Goal: Communication & Community: Answer question/provide support

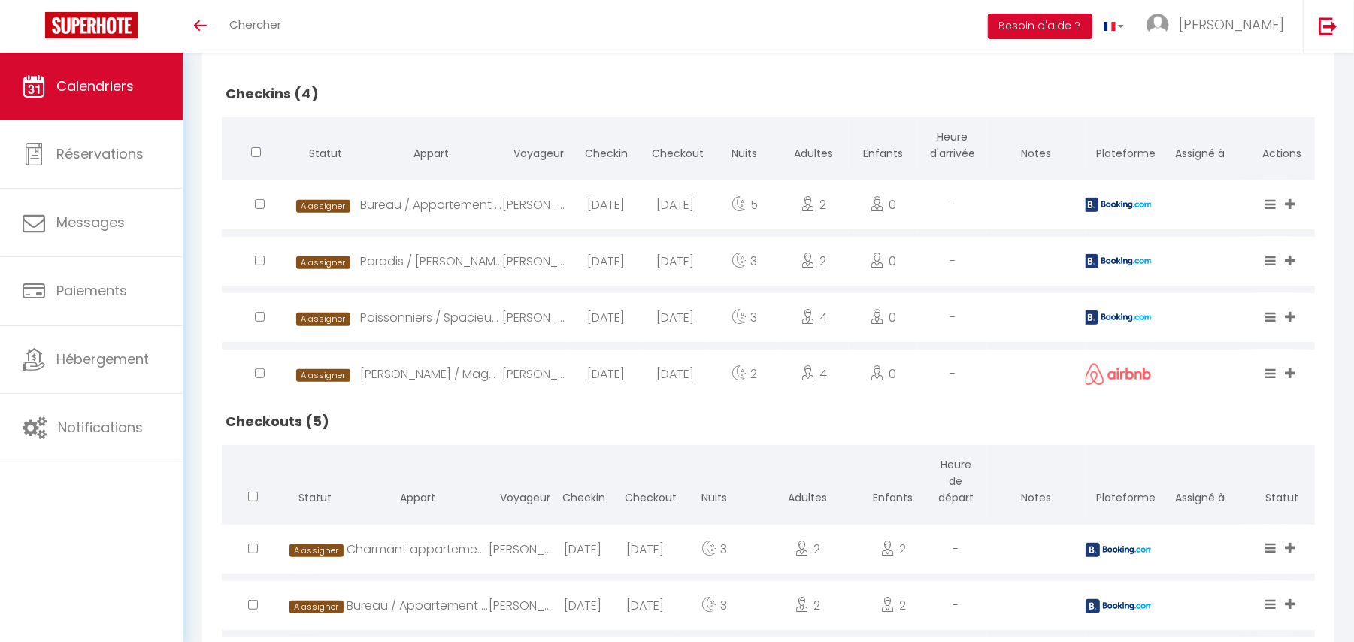
scroll to position [346, 0]
click at [572, 208] on div "2025-10-10" at bounding box center [605, 204] width 69 height 49
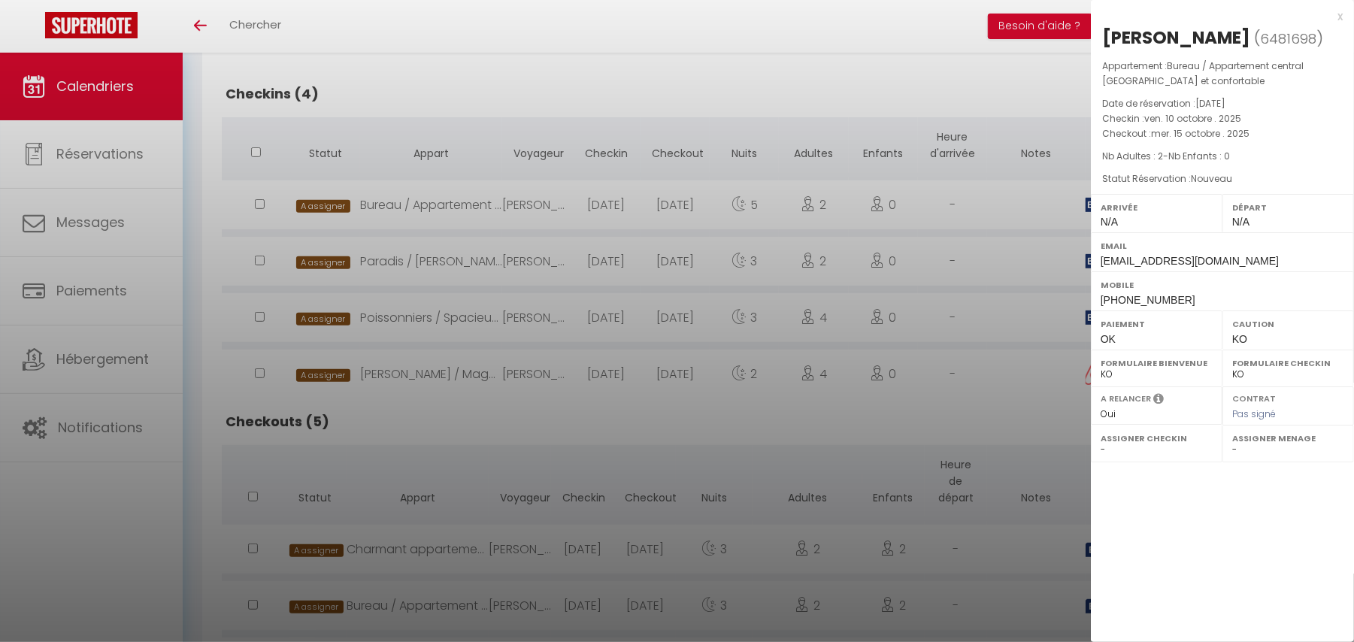
click at [606, 229] on div at bounding box center [677, 321] width 1354 height 642
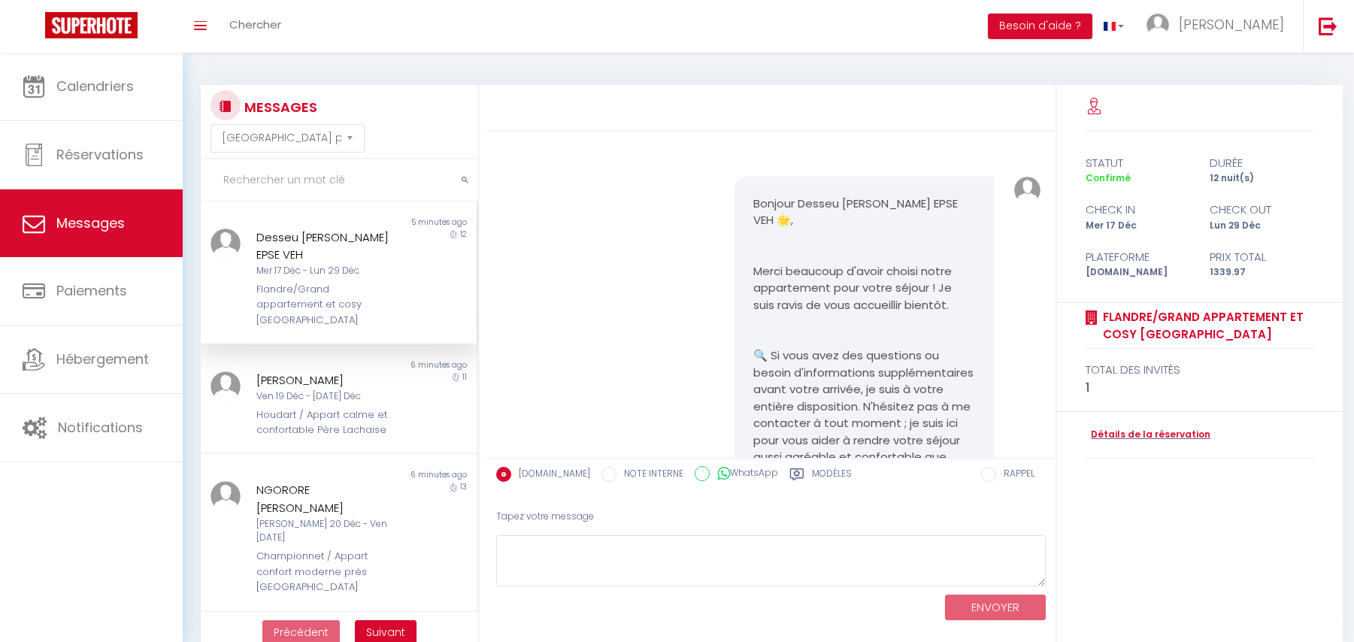
select select "message"
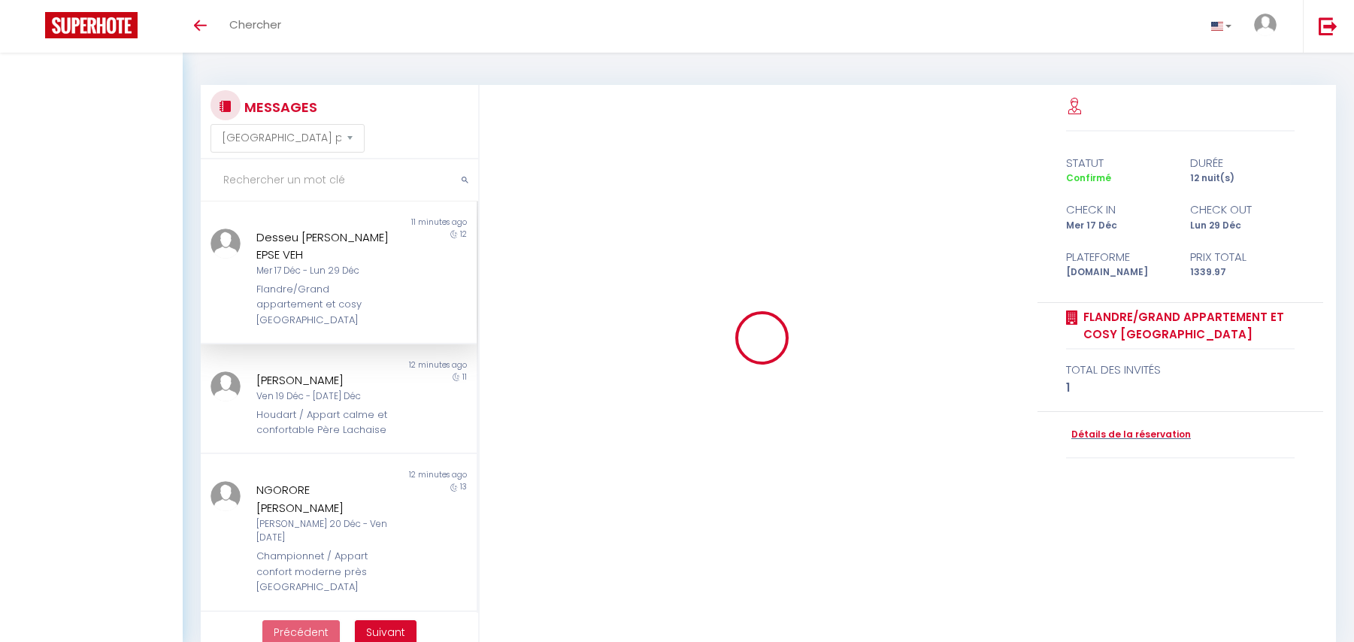
select select "message"
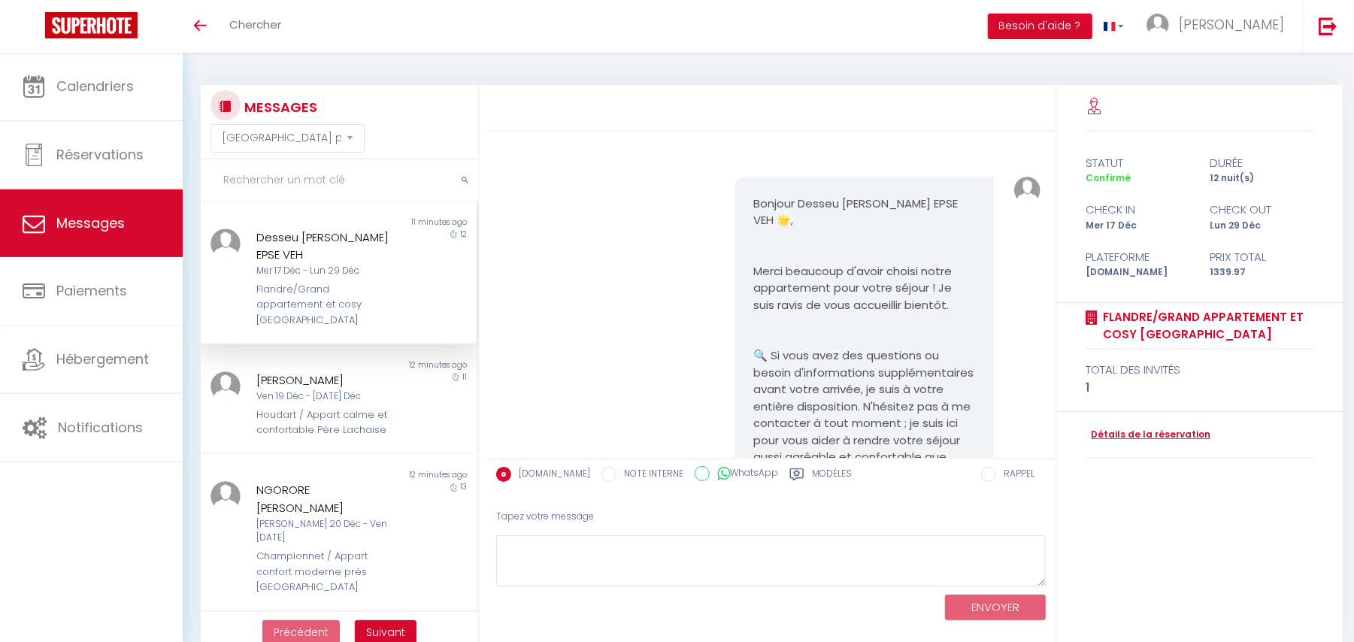
scroll to position [2313, 0]
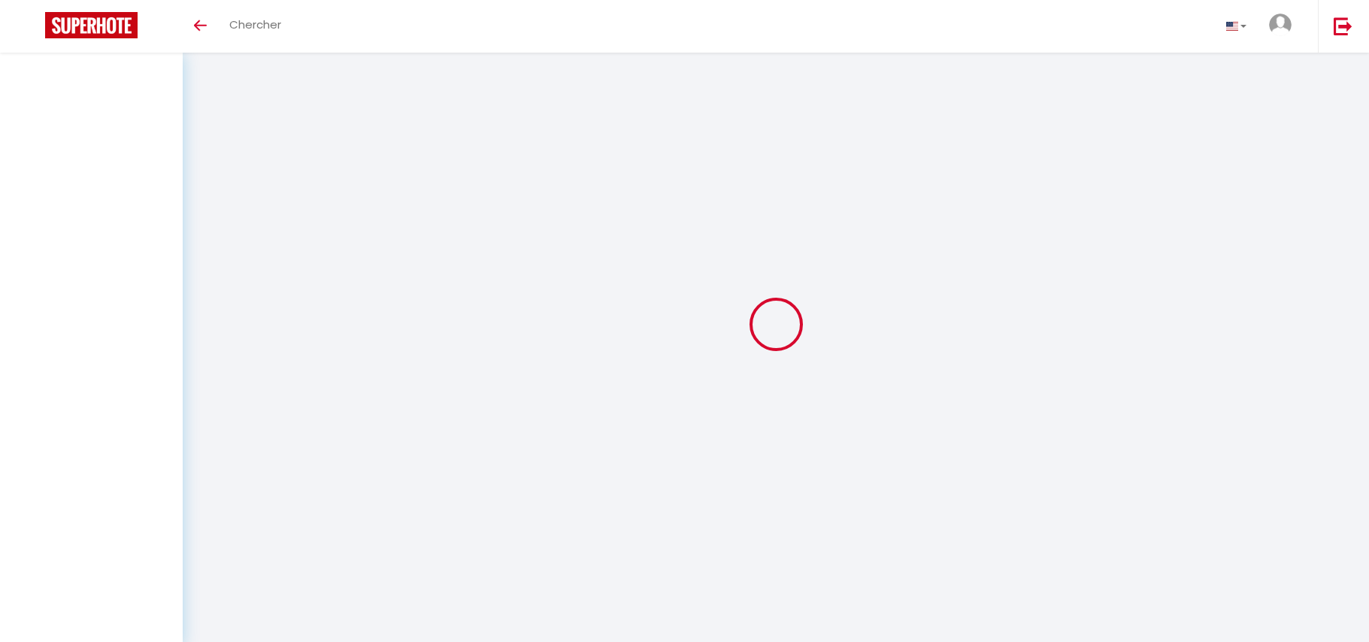
select select "message"
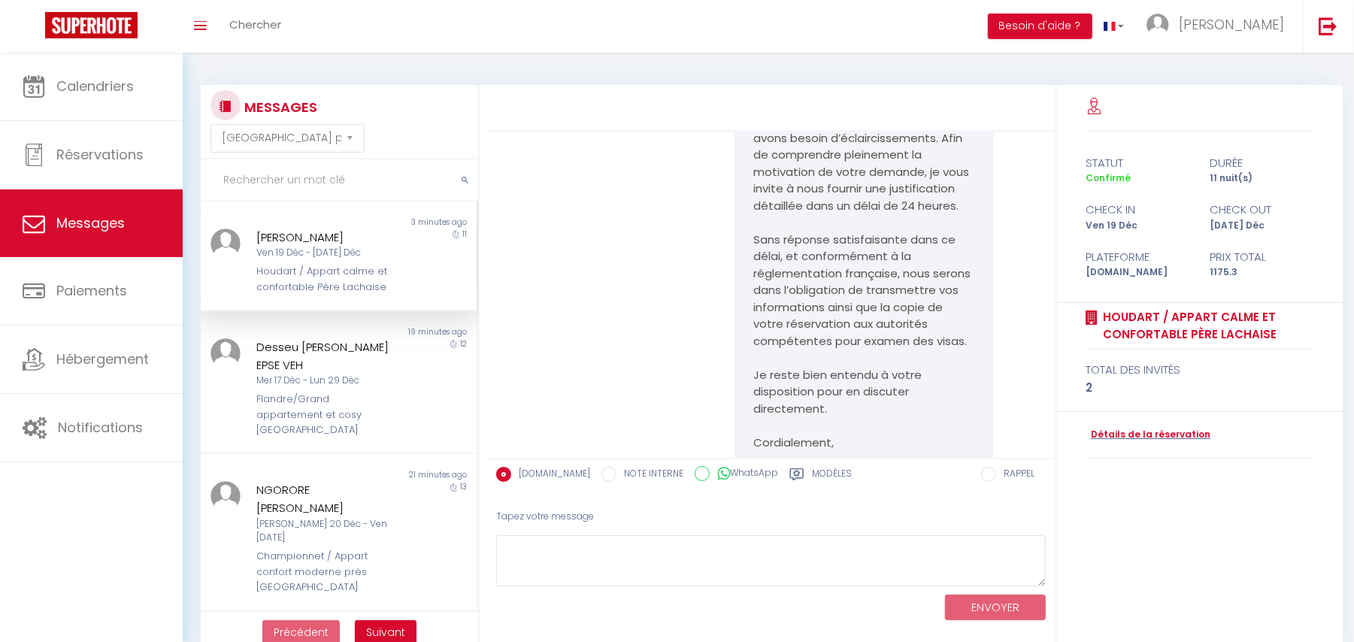
scroll to position [2006, 0]
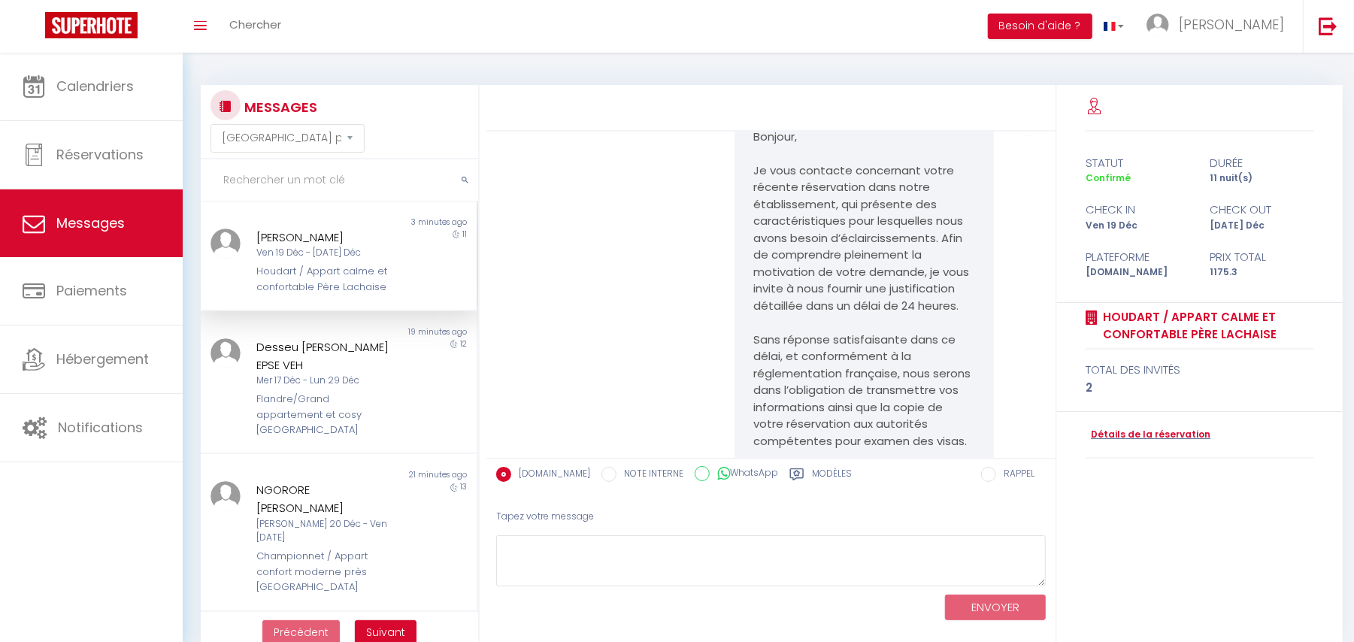
click at [609, 203] on div "Bonjour, Je vous contacte concernant votre récente réservation dans notre établ…" at bounding box center [771, 364] width 559 height 568
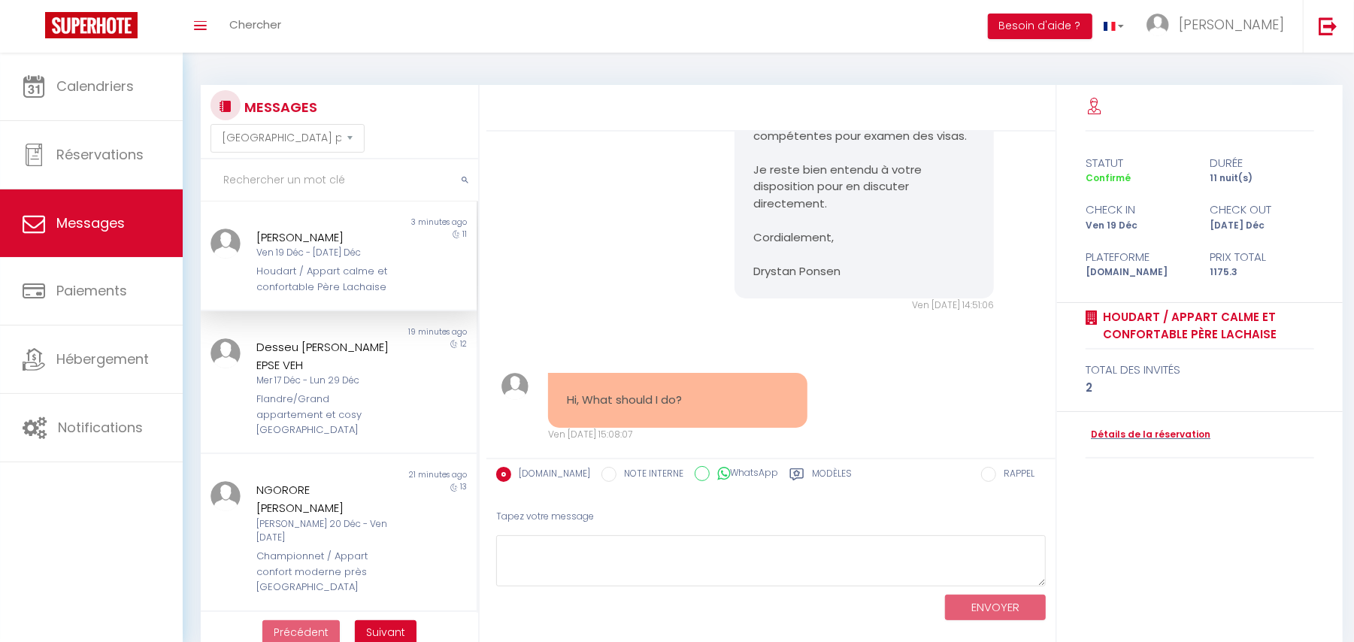
scroll to position [2407, 0]
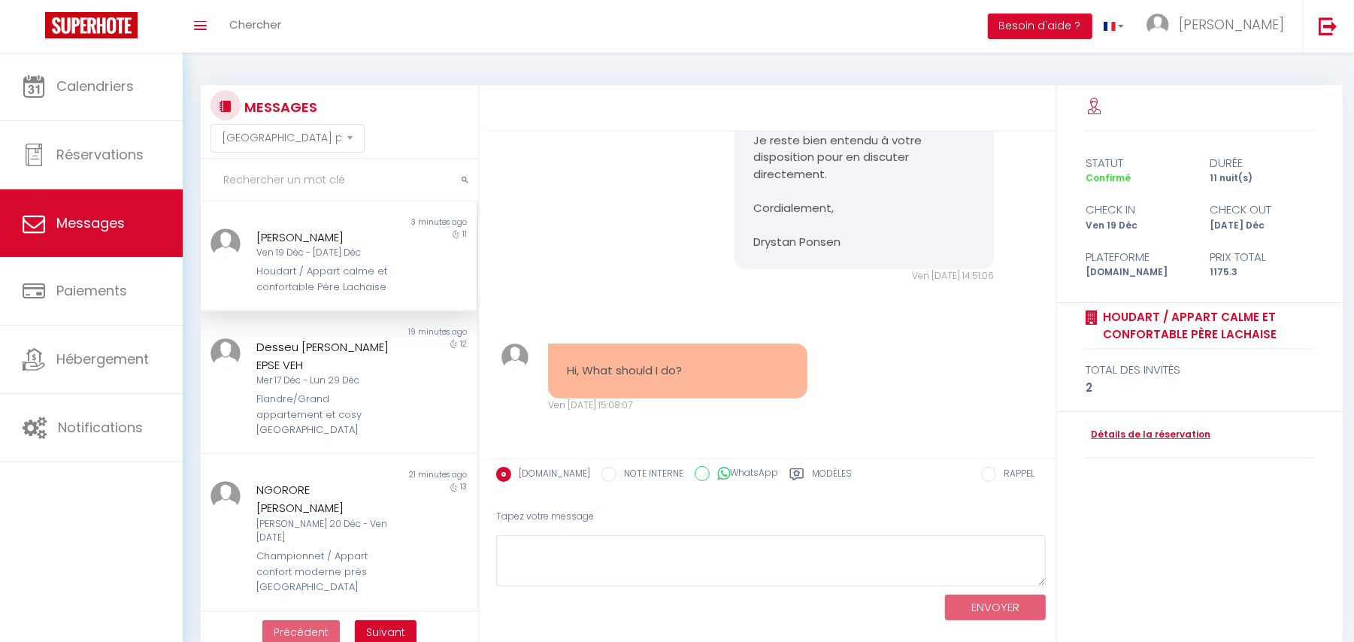
click at [585, 205] on div "Bonjour, Je vous contacte concernant votre récente réservation dans notre établ…" at bounding box center [771, 29] width 559 height 568
click at [629, 163] on div "Bonjour, Je vous contacte concernant votre récente réservation dans notre établ…" at bounding box center [771, 29] width 559 height 568
